Goal: Information Seeking & Learning: Learn about a topic

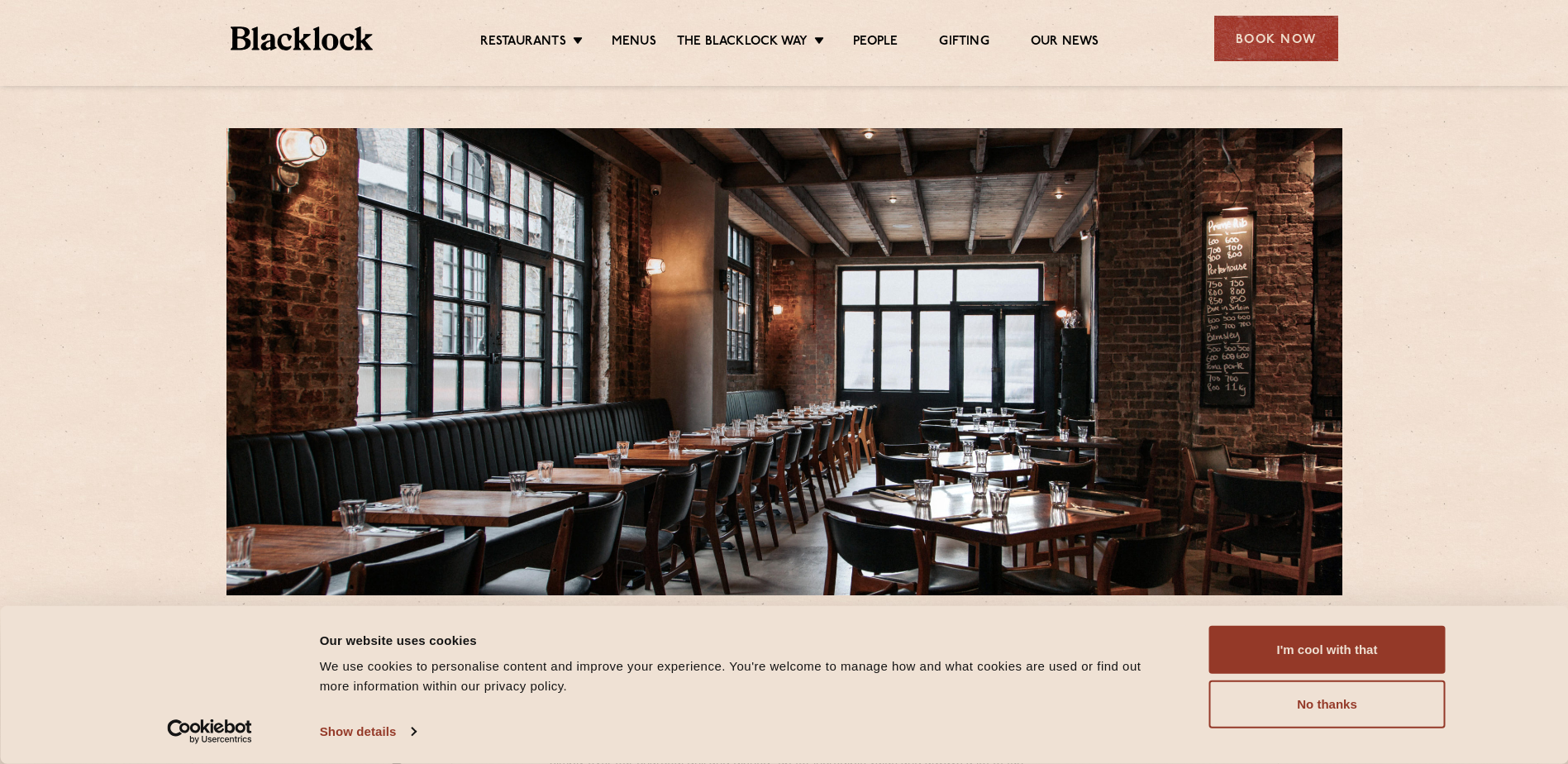
click at [625, 32] on ul "Restaurants Soho City Shoreditch Covent Garden Canary Wharf Manchester Birmingh…" at bounding box center [789, 39] width 833 height 27
click at [632, 40] on link "Menus" at bounding box center [634, 42] width 45 height 18
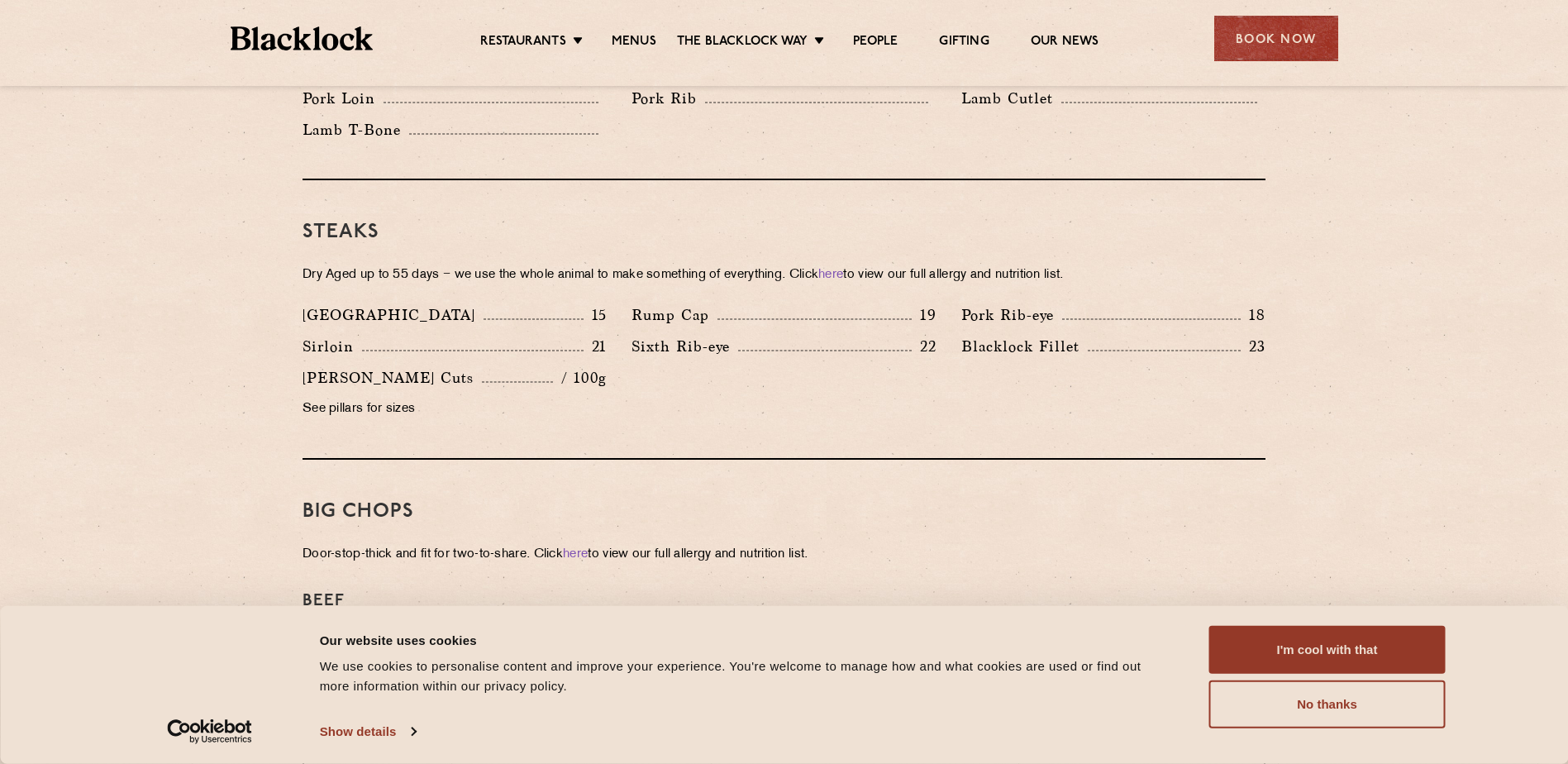
scroll to position [1405, 0]
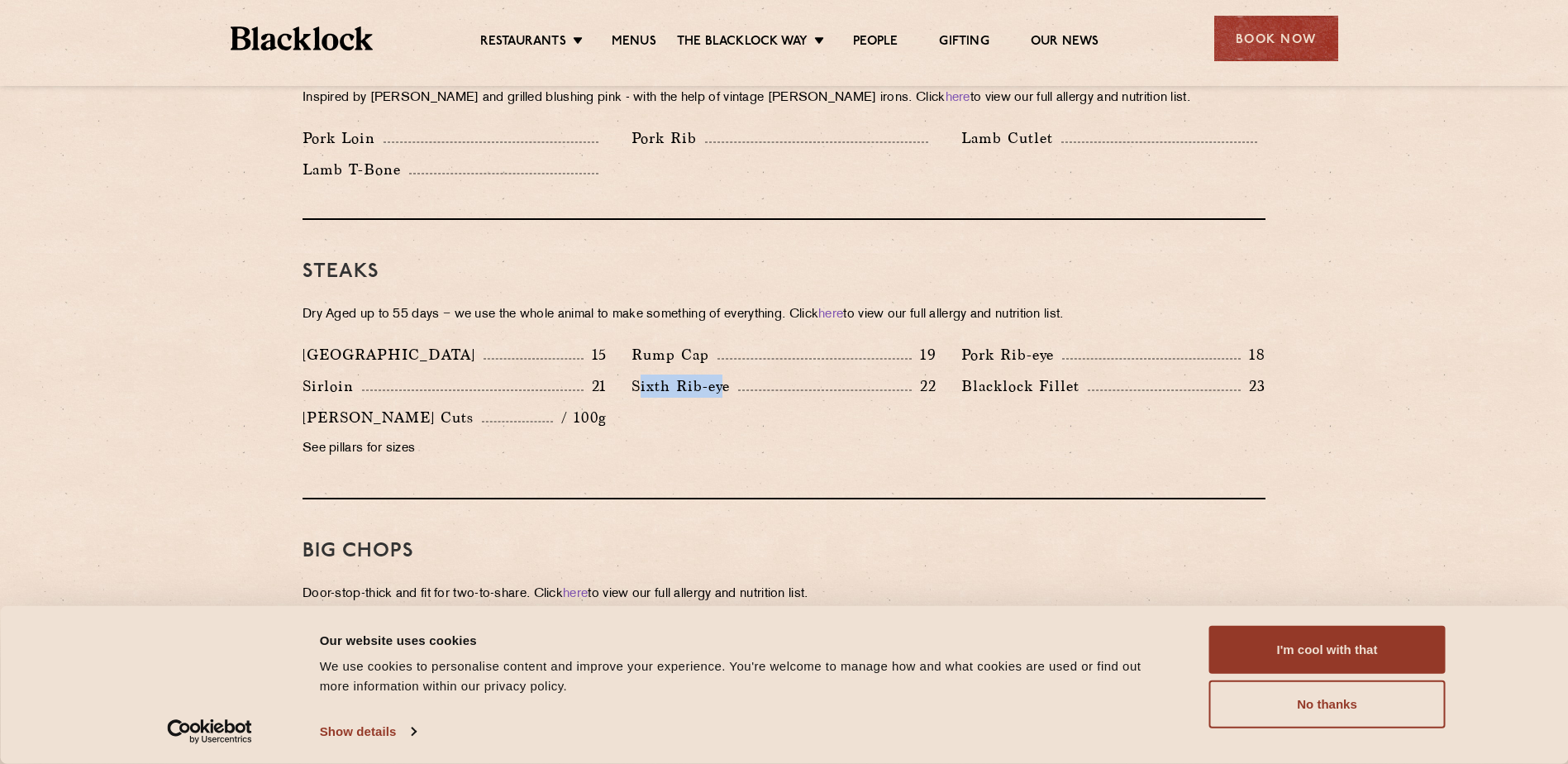
drag, startPoint x: 725, startPoint y: 362, endPoint x: 637, endPoint y: 365, distance: 88.1
click at [637, 374] on p "Sixth Rib-eye" at bounding box center [685, 386] width 107 height 23
click at [633, 374] on div "Sixth Rib-eye 22" at bounding box center [783, 390] width 329 height 32
drag, startPoint x: 633, startPoint y: 366, endPoint x: 731, endPoint y: 358, distance: 98.3
click at [731, 374] on p "Sixth Rib-eye" at bounding box center [685, 386] width 107 height 23
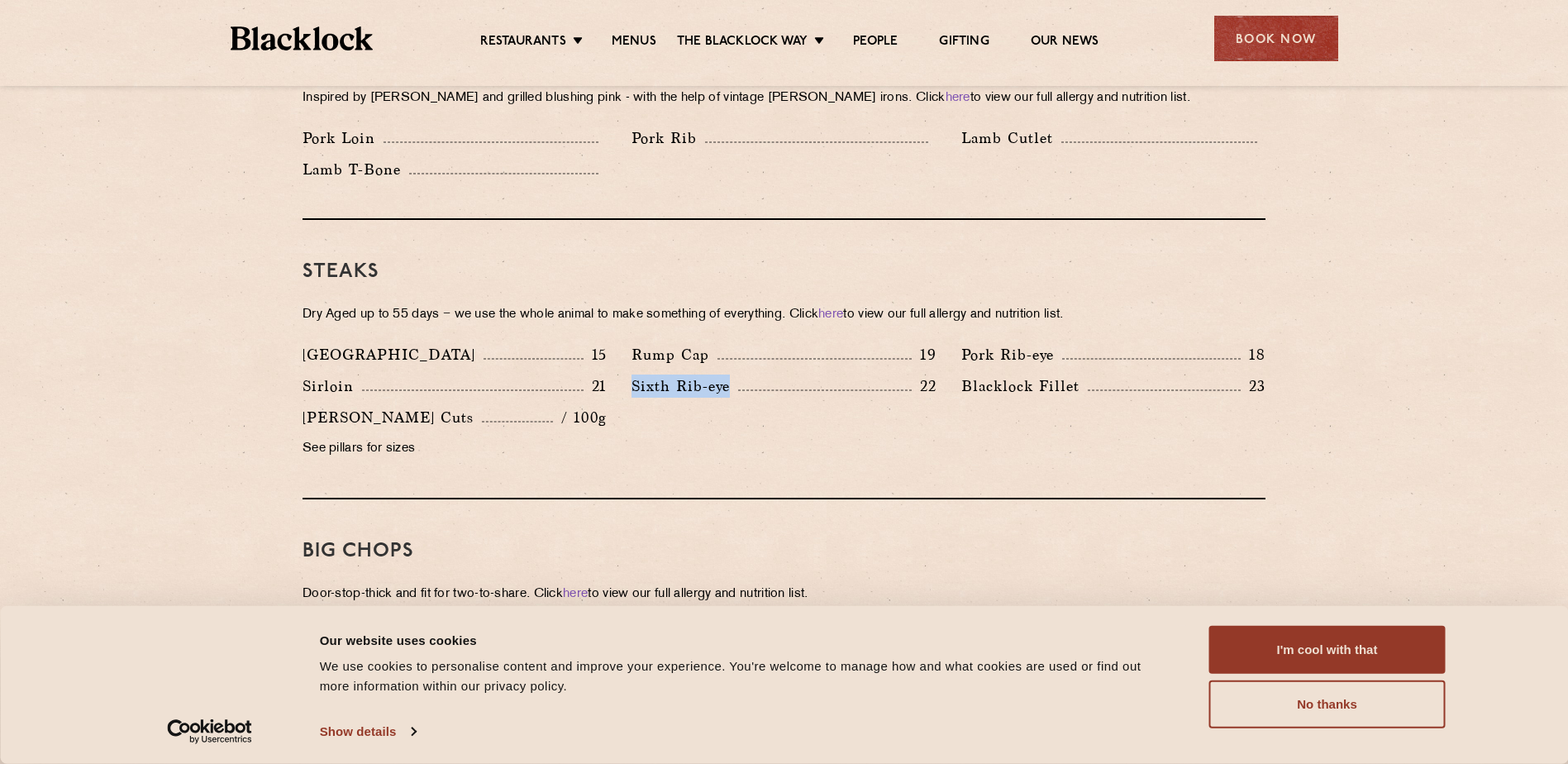
copy p "Sixth Rib-eye"
